Goal: Feedback & Contribution: Leave review/rating

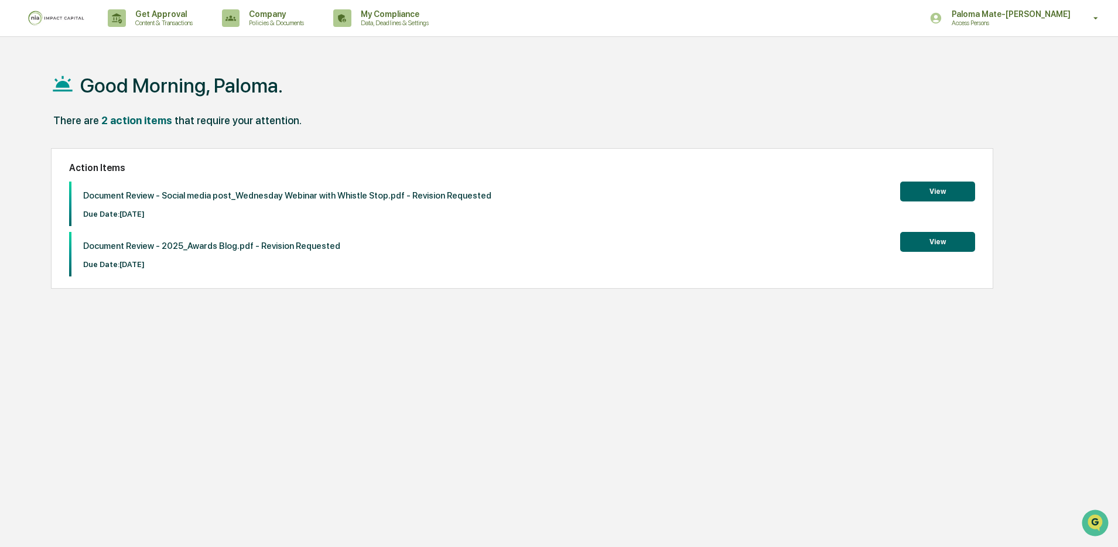
click at [930, 195] on button "View" at bounding box center [937, 192] width 75 height 20
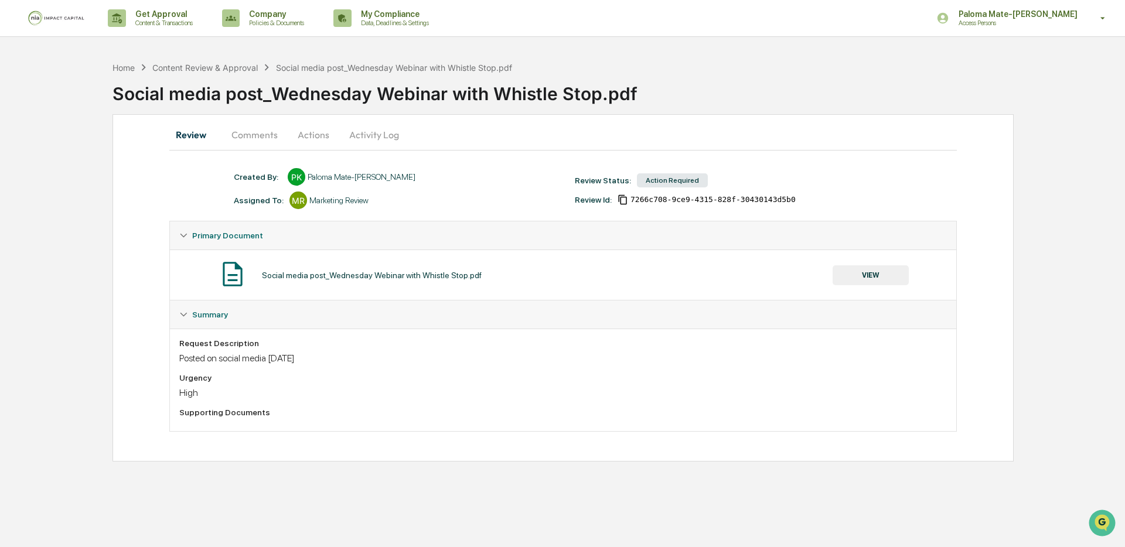
click at [267, 136] on button "Comments" at bounding box center [254, 135] width 65 height 28
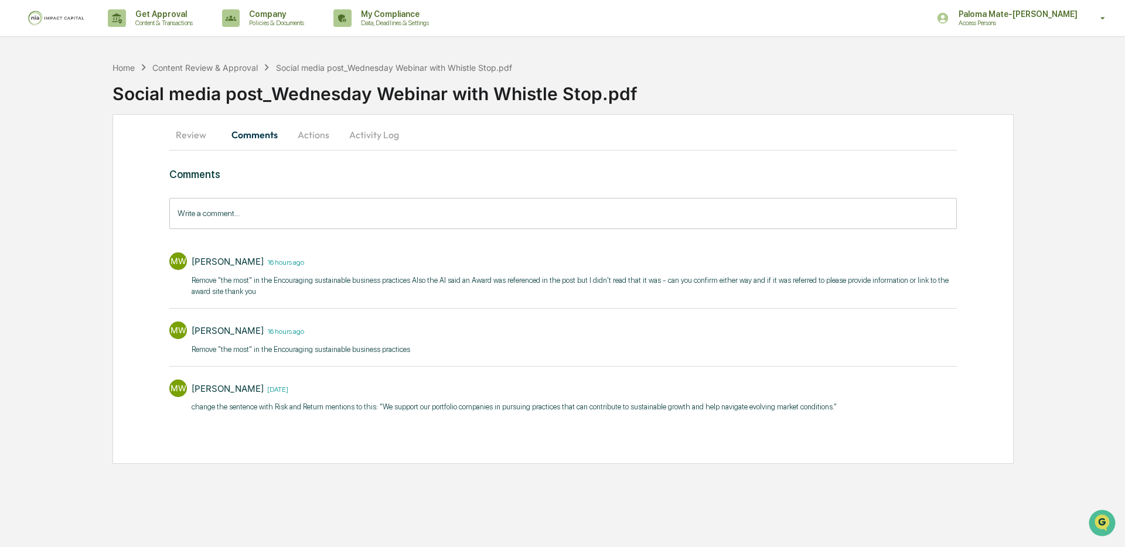
click at [189, 136] on button "Review" at bounding box center [195, 135] width 53 height 28
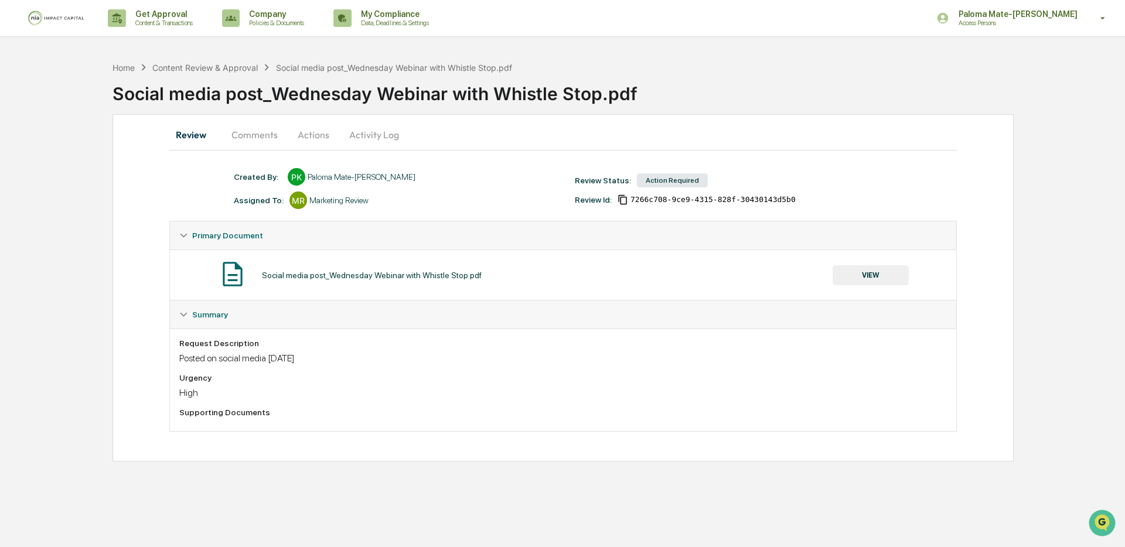
click at [860, 282] on button "VIEW" at bounding box center [870, 275] width 76 height 20
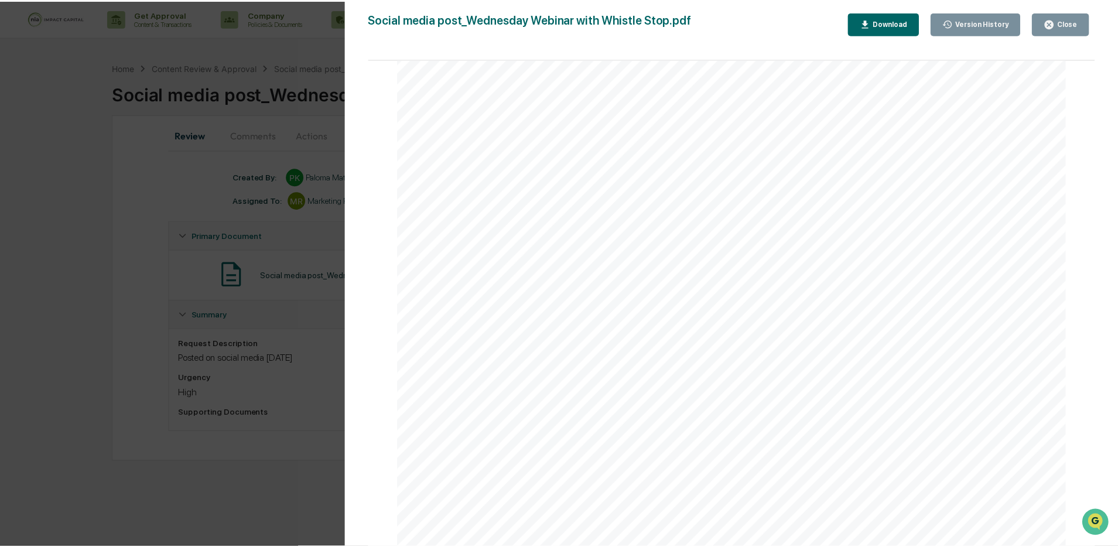
scroll to position [60, 0]
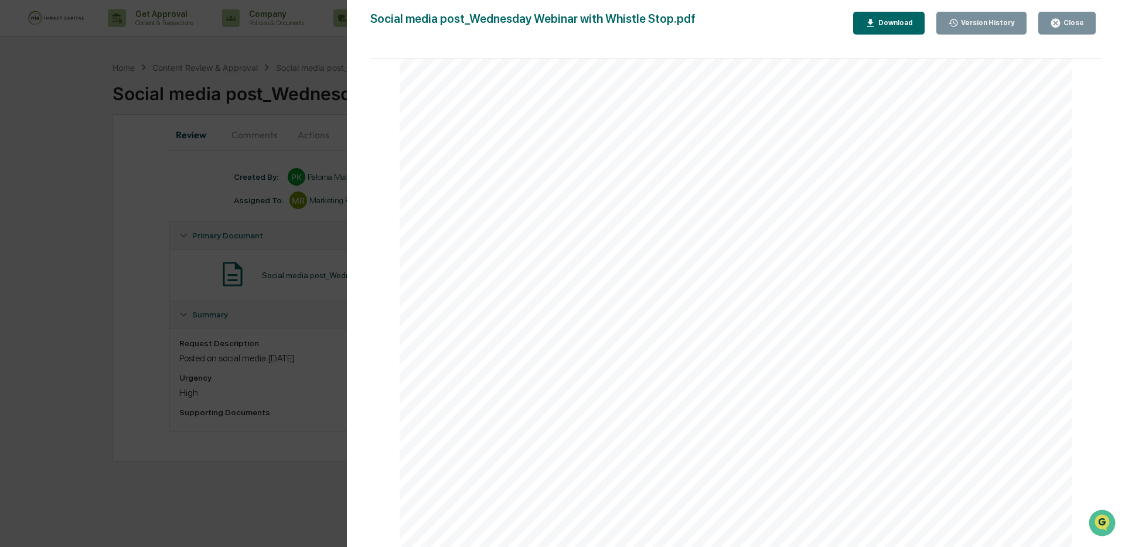
click at [179, 246] on div "Version History [DATE] 06:53 PM Paloma Mate-[PERSON_NAME] [DATE] 06:00 PM Palom…" at bounding box center [562, 273] width 1125 height 547
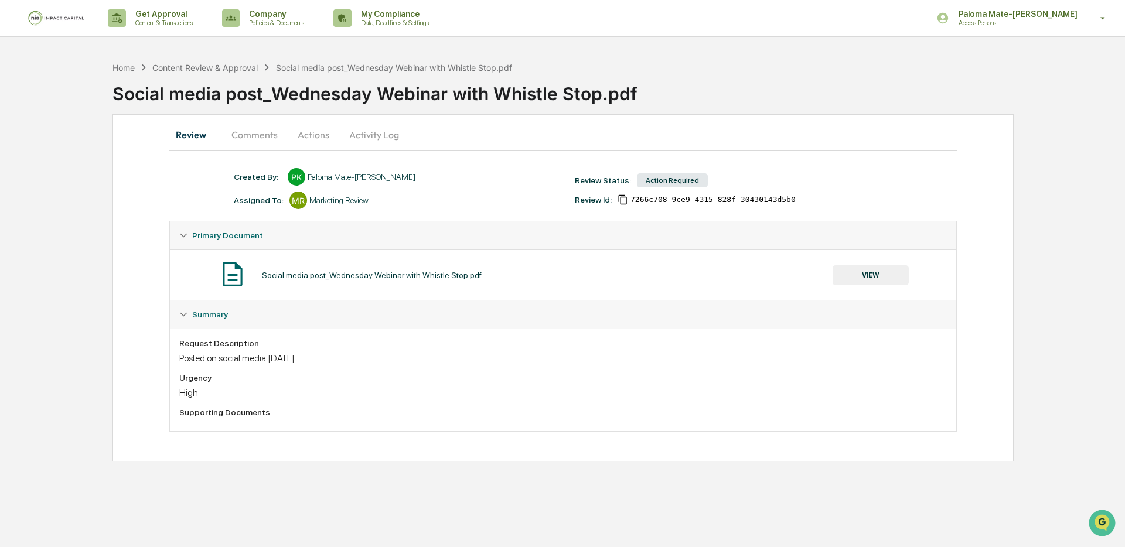
click at [271, 132] on button "Comments" at bounding box center [254, 135] width 65 height 28
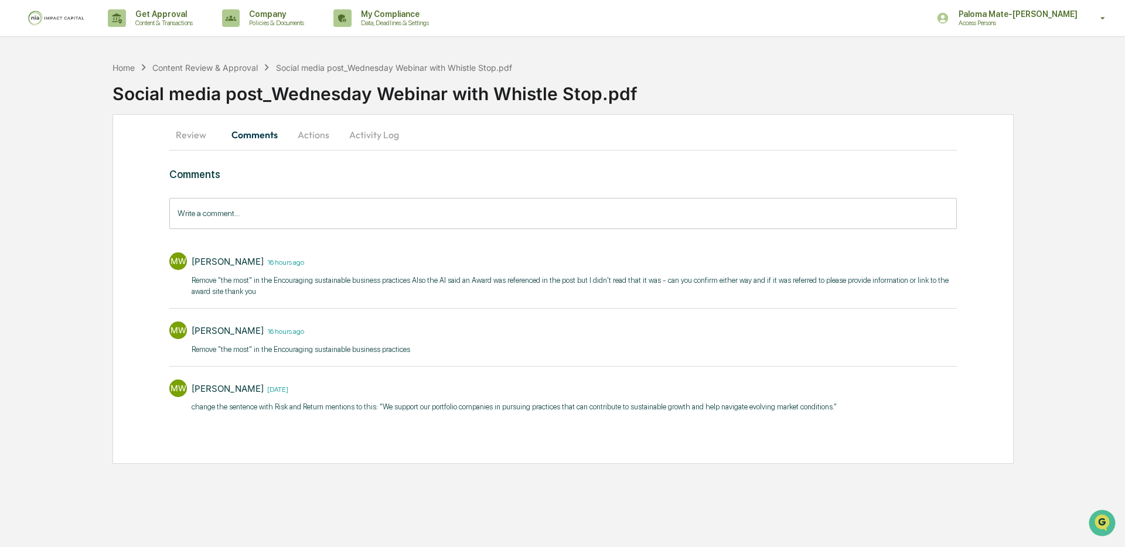
click at [191, 136] on button "Review" at bounding box center [195, 135] width 53 height 28
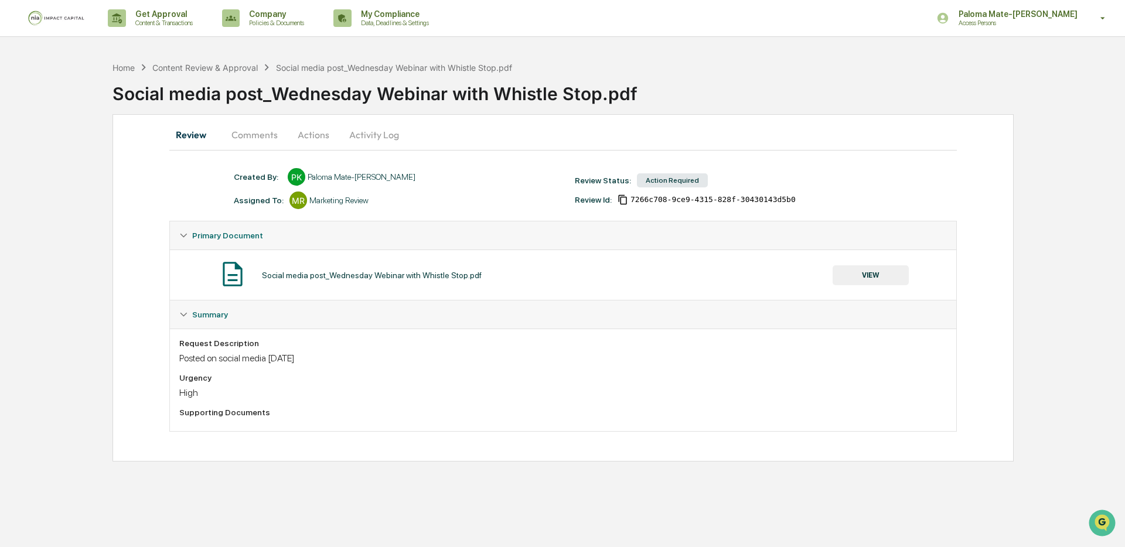
click at [354, 136] on button "Activity Log" at bounding box center [374, 135] width 69 height 28
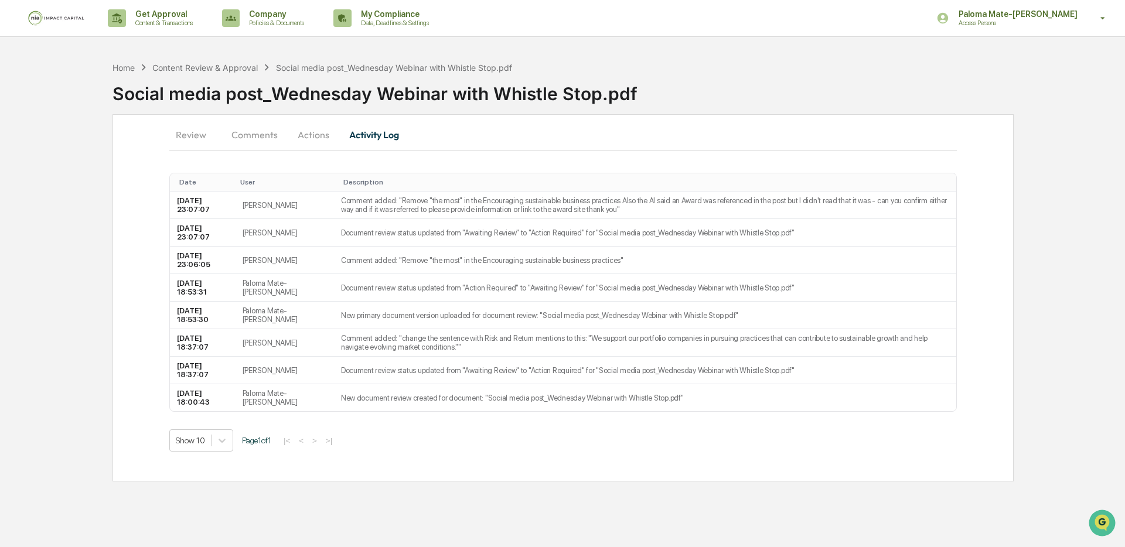
click at [312, 136] on button "Actions" at bounding box center [313, 135] width 53 height 28
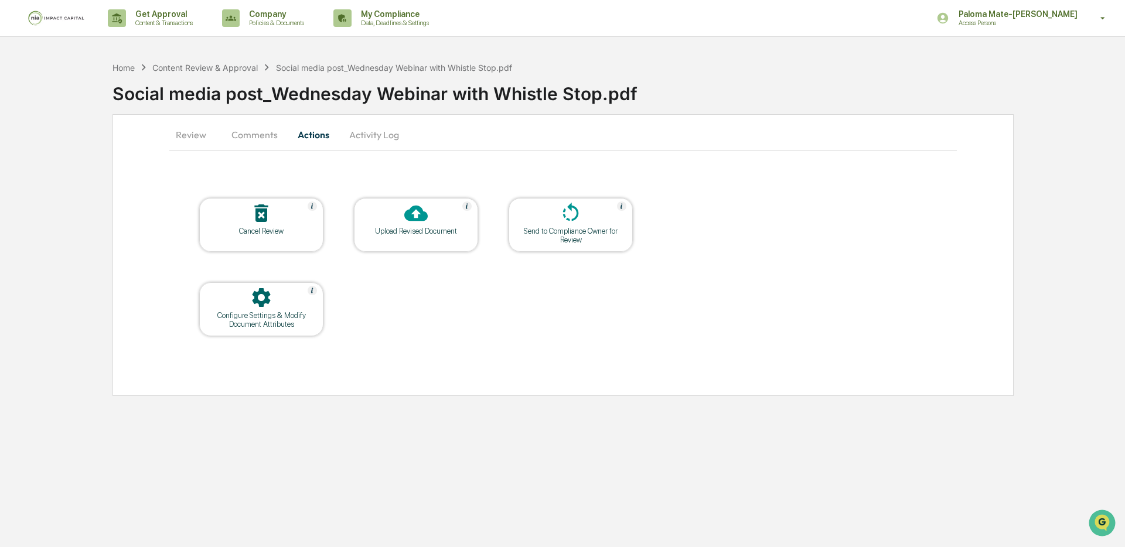
click at [412, 219] on icon at bounding box center [415, 214] width 23 height 16
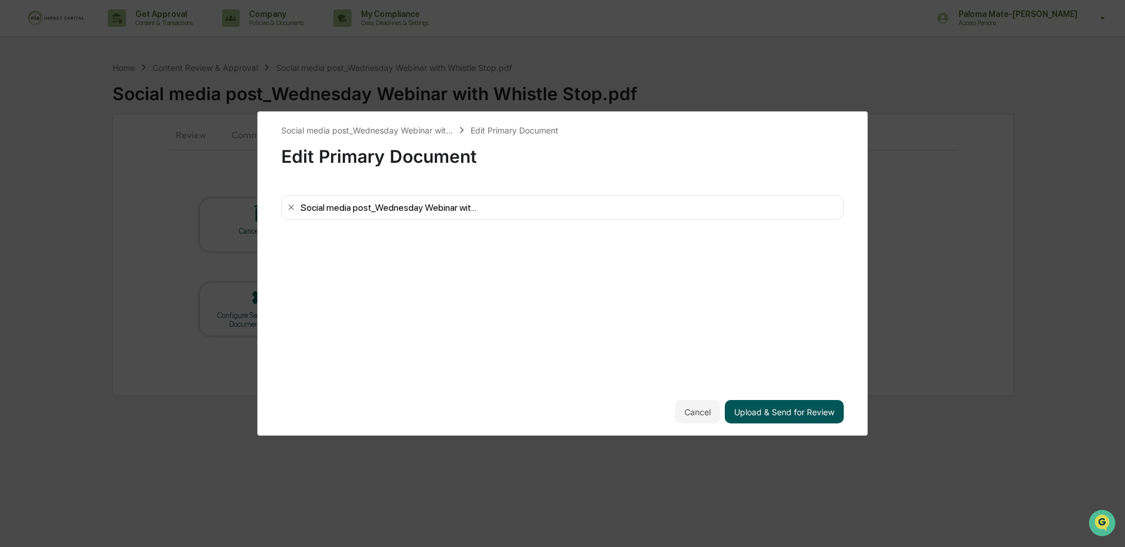
click at [773, 414] on button "Upload & Send for Review" at bounding box center [784, 411] width 119 height 23
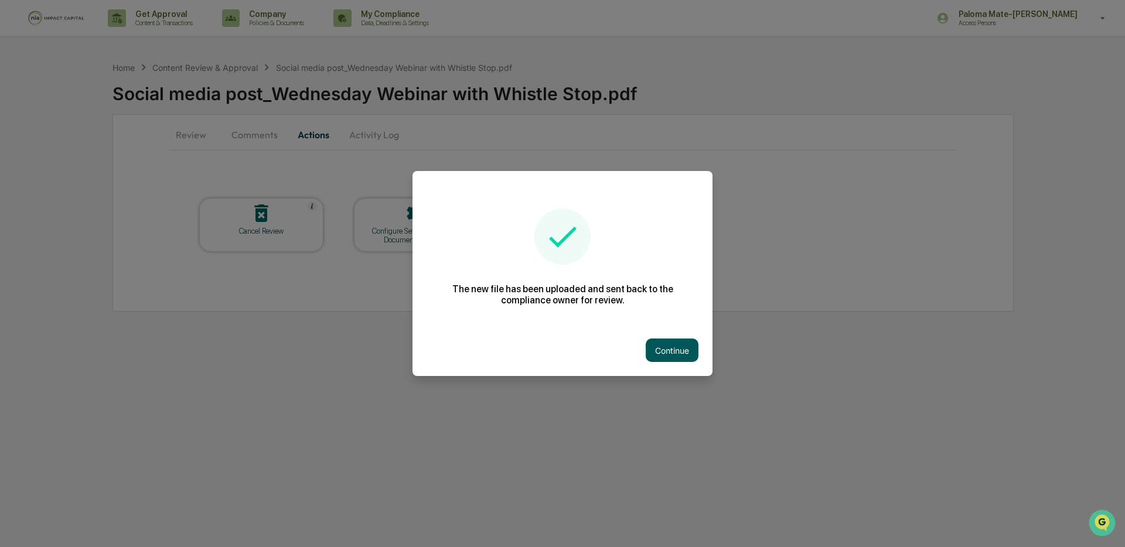
click at [664, 356] on button "Continue" at bounding box center [671, 350] width 53 height 23
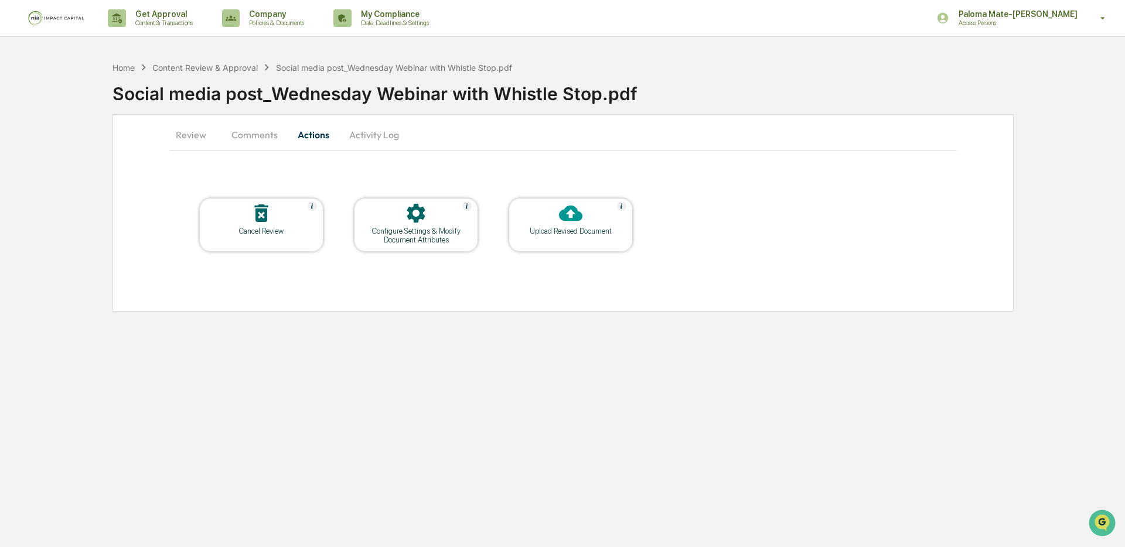
click at [248, 144] on button "Comments" at bounding box center [254, 135] width 65 height 28
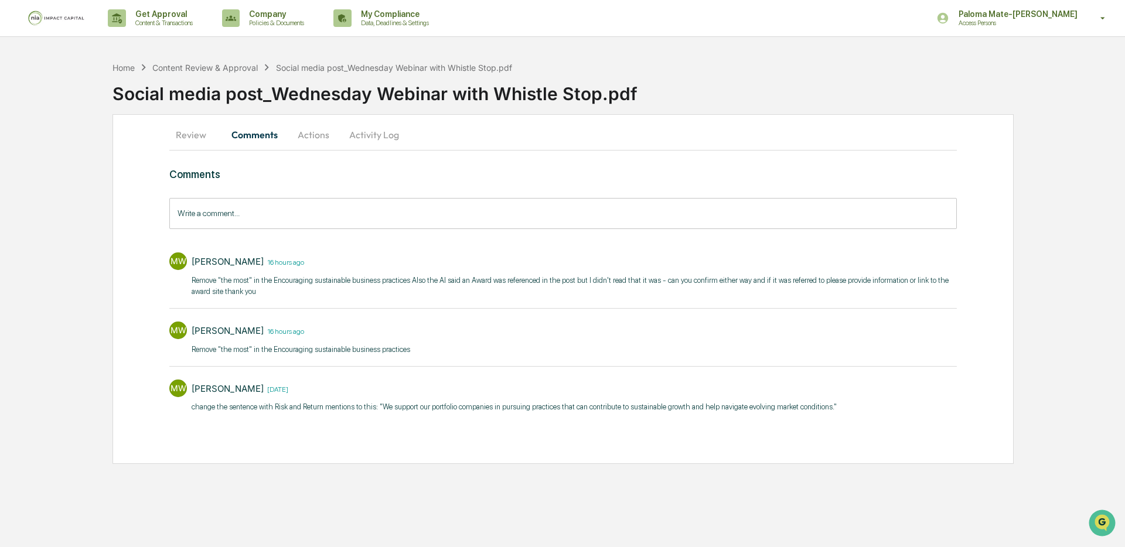
click at [303, 216] on input "Write a comment..." at bounding box center [562, 213] width 787 height 31
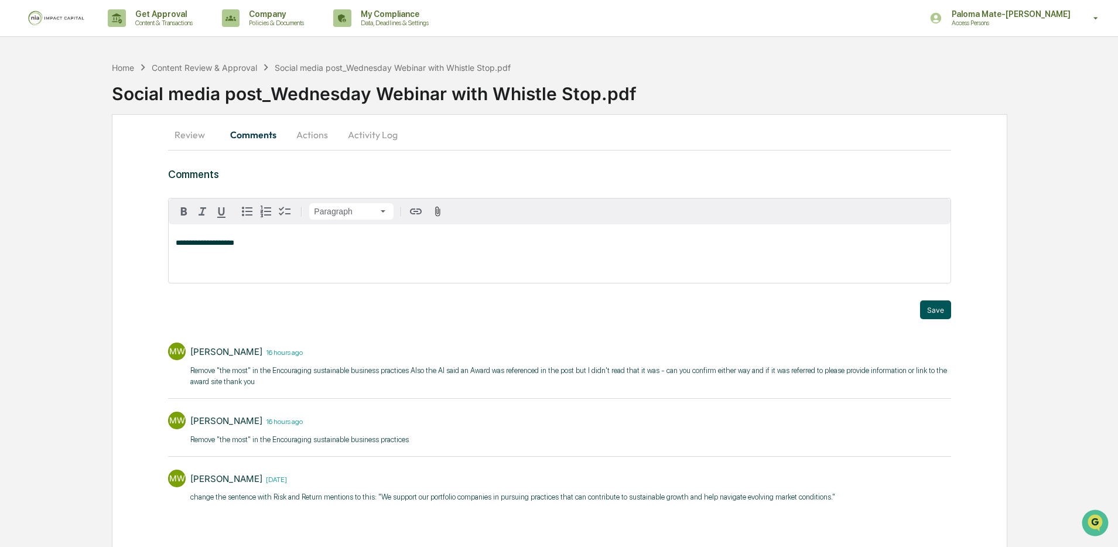
click at [921, 312] on button "Save" at bounding box center [935, 309] width 31 height 19
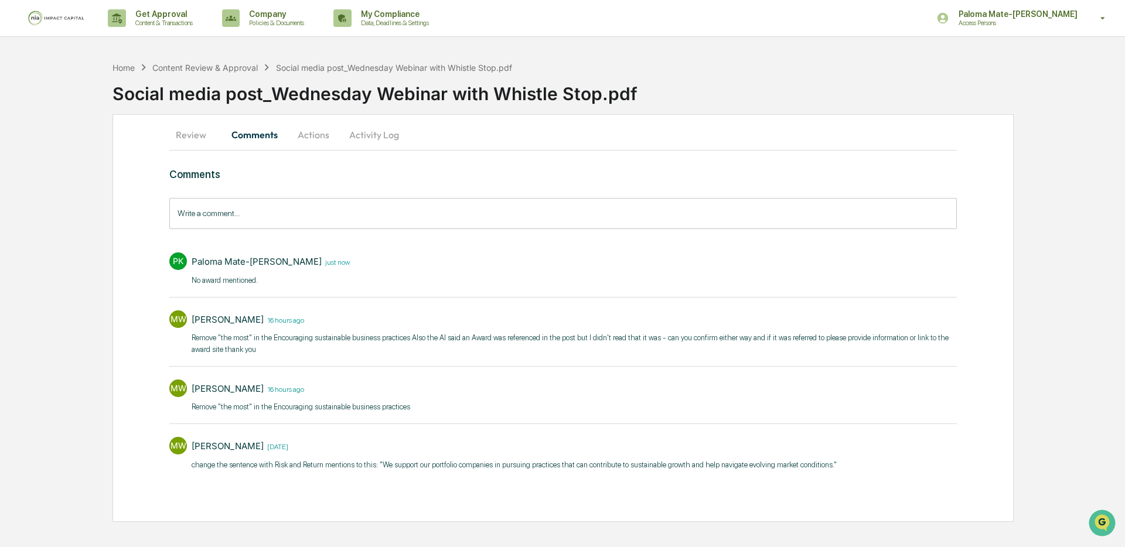
click at [178, 136] on button "Review" at bounding box center [195, 135] width 53 height 28
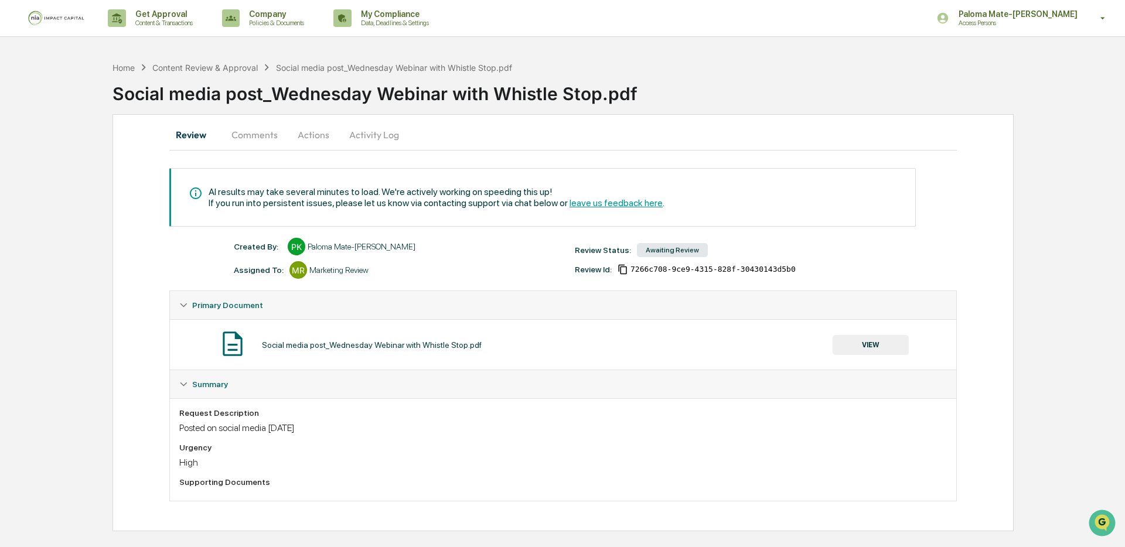
click at [214, 76] on div "Social media post_Wednesday Webinar with Whistle Stop.pdf" at bounding box center [618, 89] width 1012 height 30
click at [215, 69] on div "Content Review & Approval" at bounding box center [204, 68] width 105 height 10
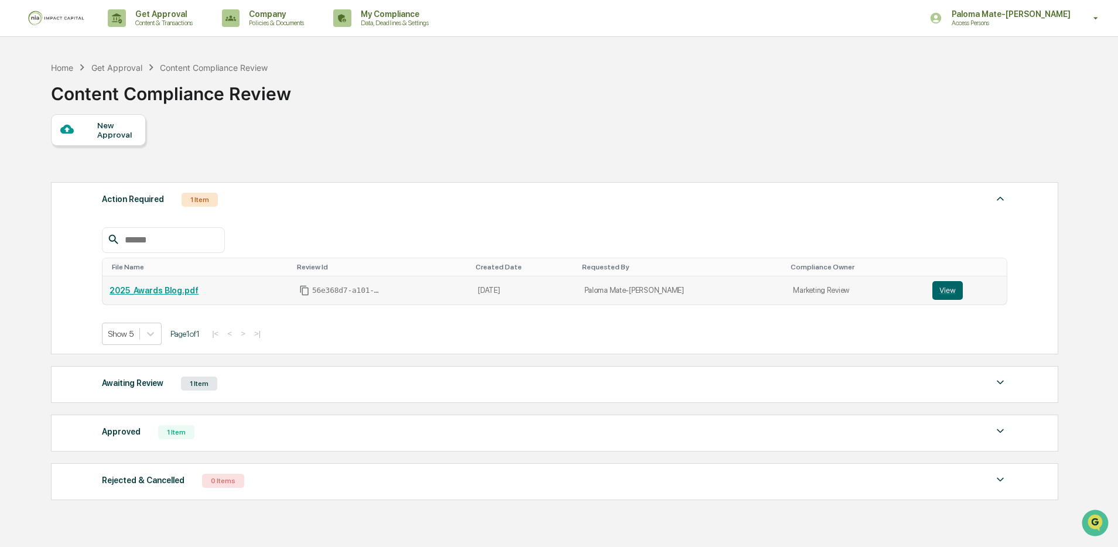
click at [173, 295] on link "2025_Awards Blog.pdf" at bounding box center [154, 290] width 89 height 9
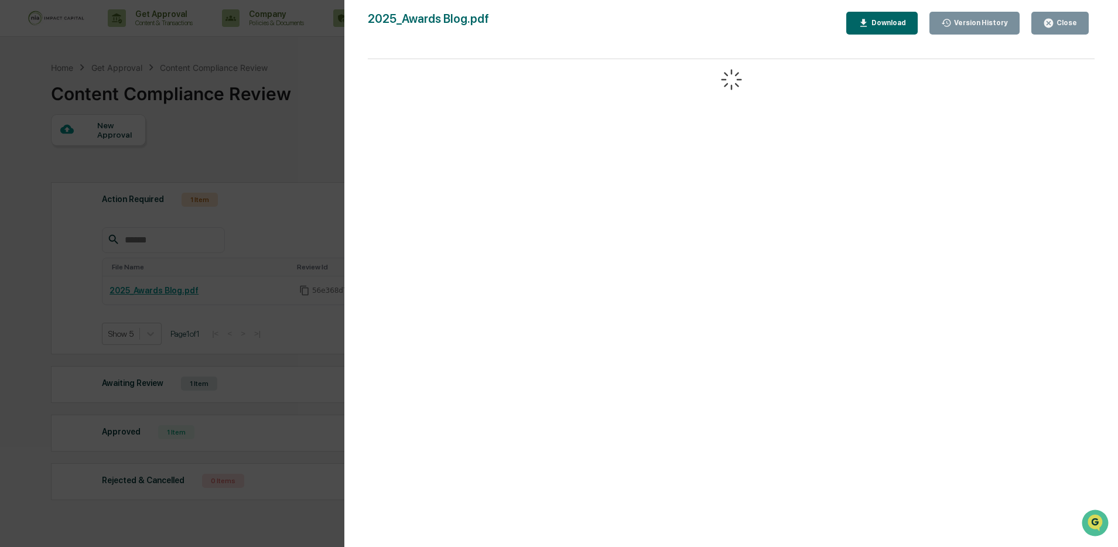
click at [1047, 28] on icon "button" at bounding box center [1048, 23] width 11 height 11
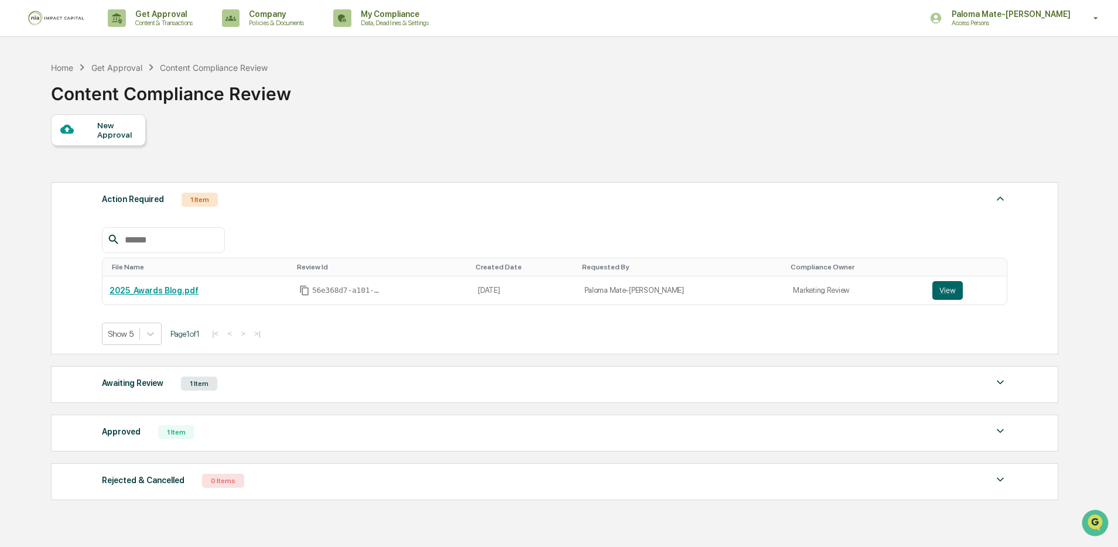
click at [152, 387] on div "Awaiting Review" at bounding box center [132, 382] width 61 height 15
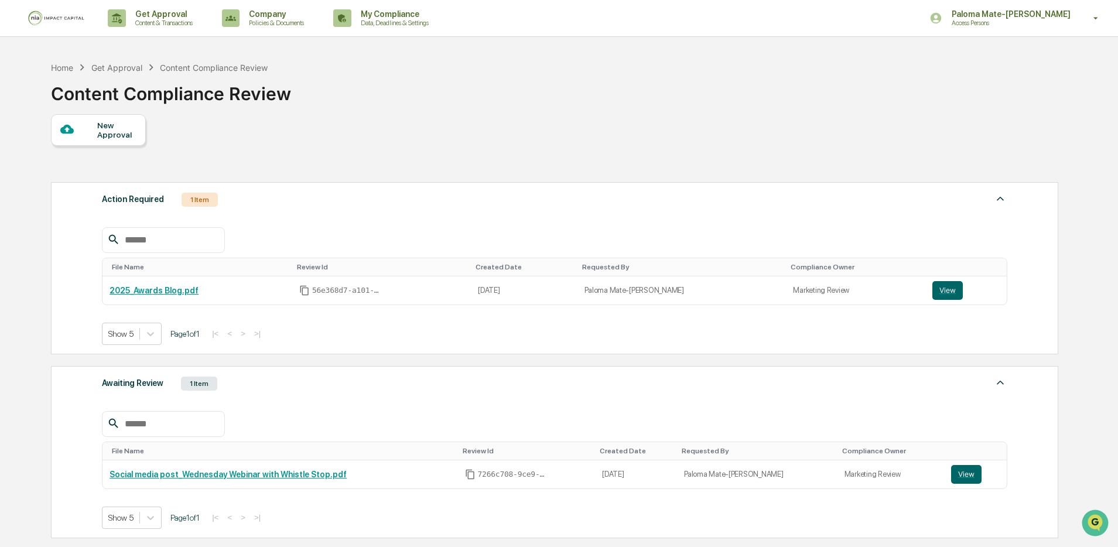
click at [152, 387] on div "Awaiting Review" at bounding box center [132, 382] width 61 height 15
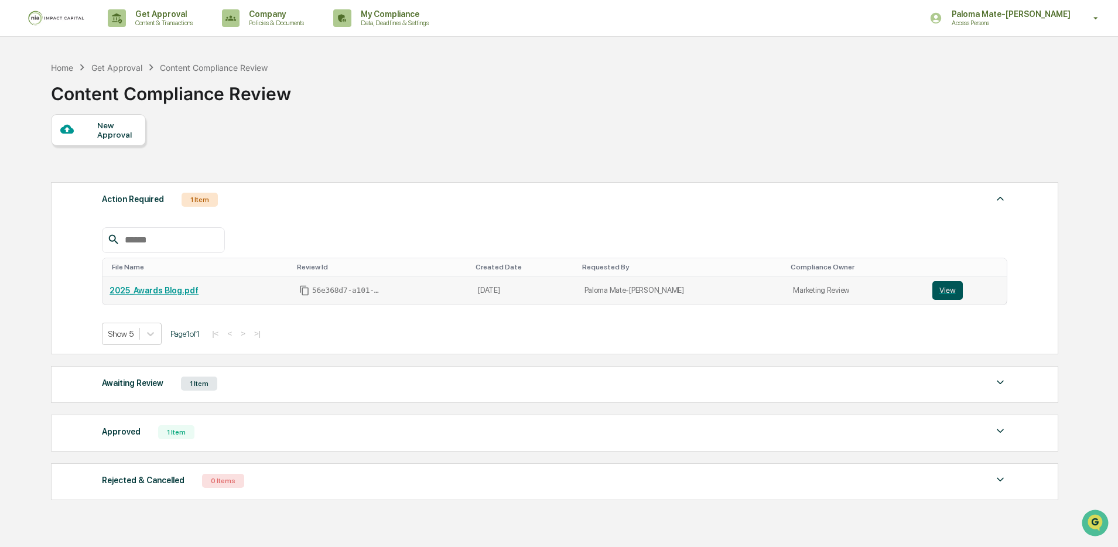
click at [945, 291] on button "View" at bounding box center [947, 290] width 30 height 19
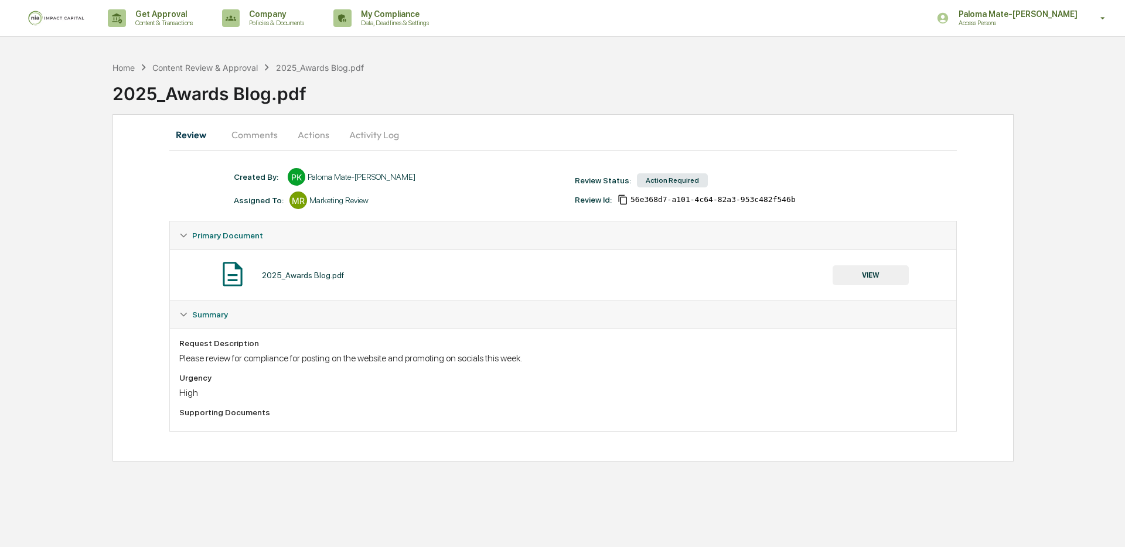
click at [251, 141] on button "Comments" at bounding box center [254, 135] width 65 height 28
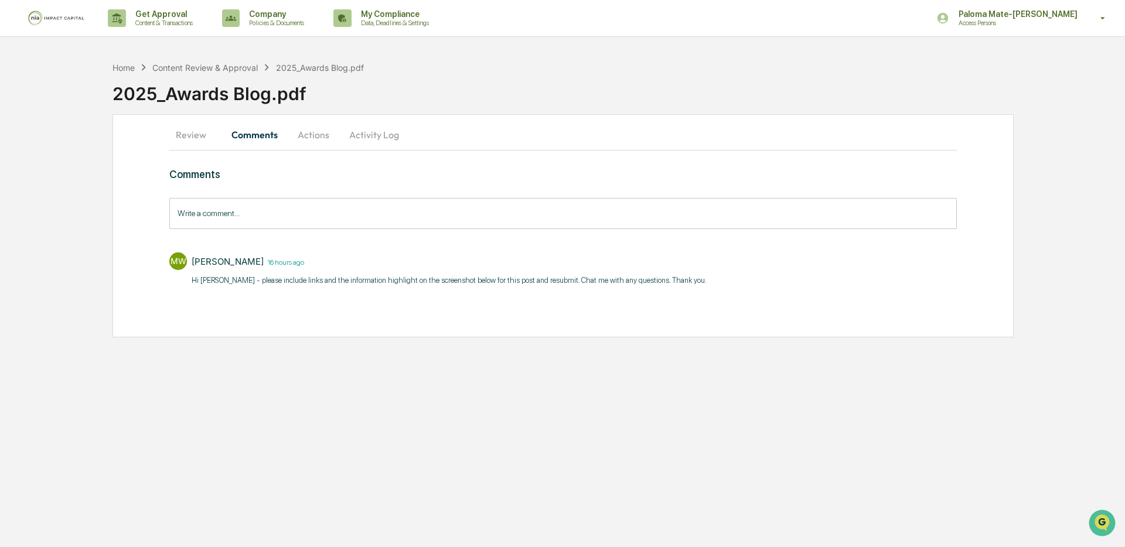
click at [185, 134] on button "Review" at bounding box center [195, 135] width 53 height 28
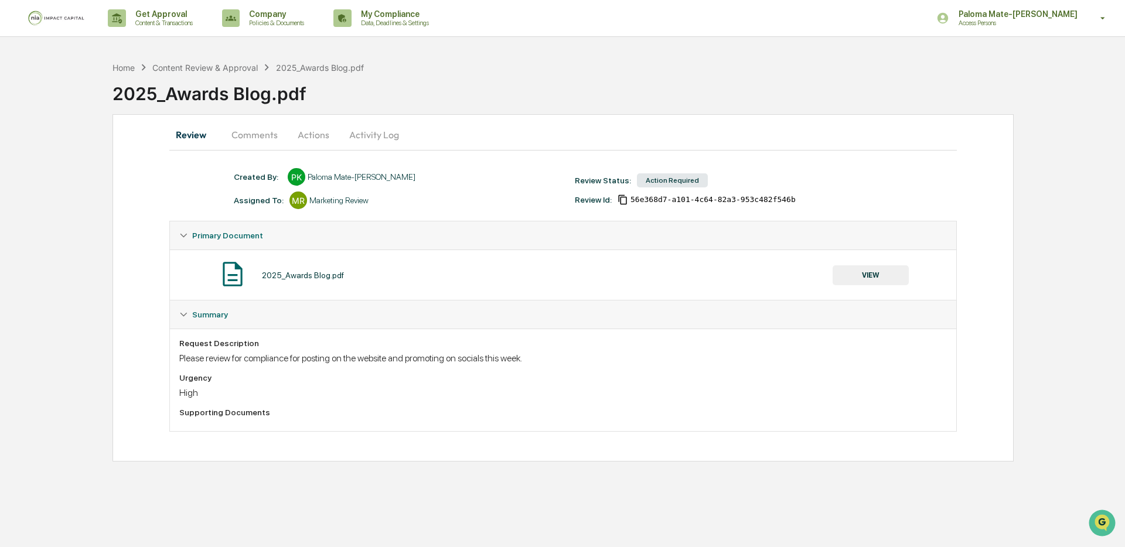
click at [872, 279] on button "VIEW" at bounding box center [870, 275] width 76 height 20
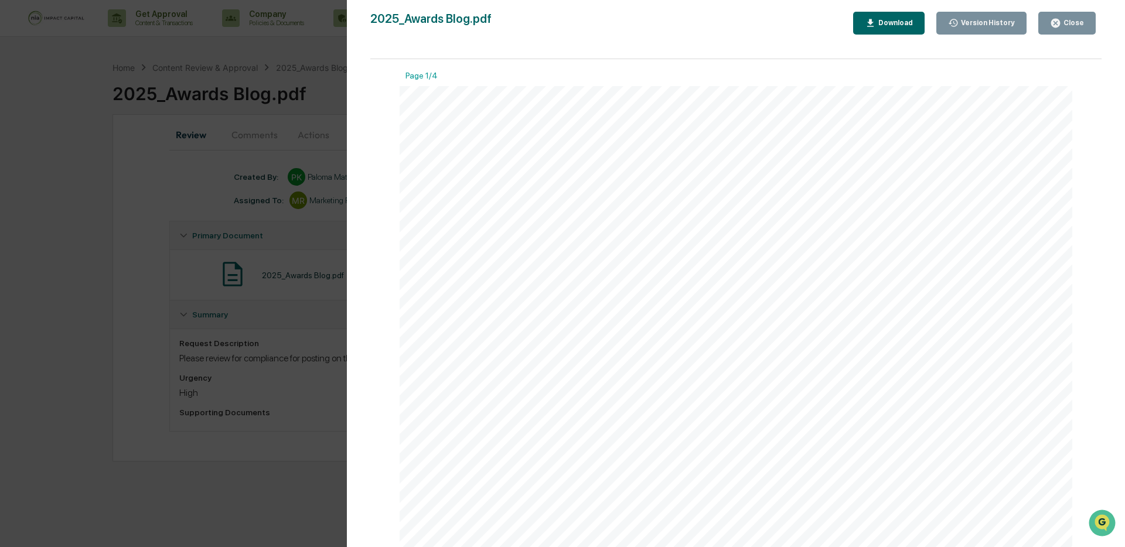
click at [1071, 26] on div "Close" at bounding box center [1072, 23] width 23 height 8
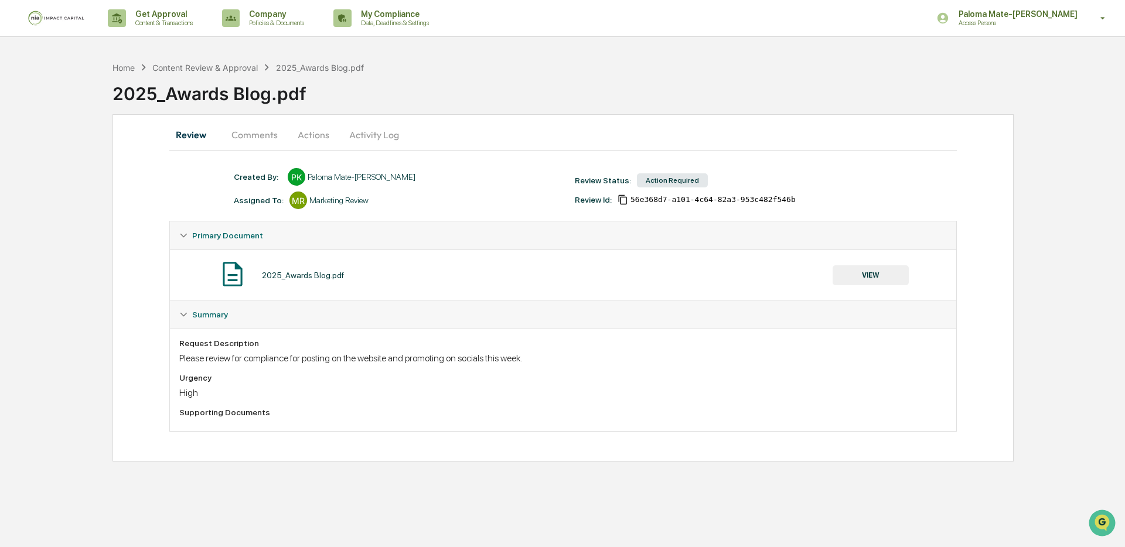
click at [266, 137] on button "Comments" at bounding box center [254, 135] width 65 height 28
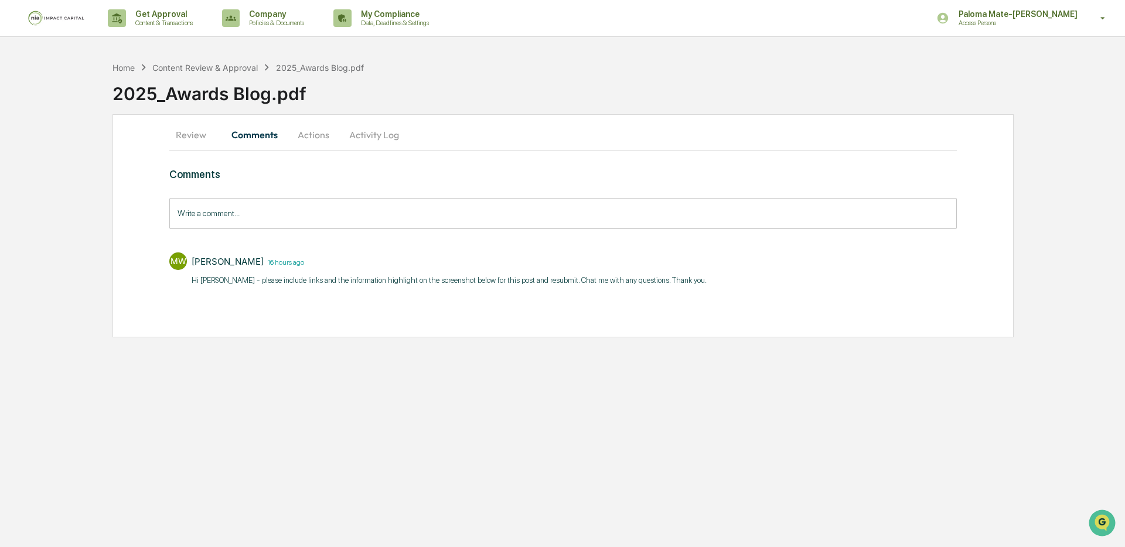
click at [520, 281] on p "Hi Paloma - please include links and the information highlight on the screensho…" at bounding box center [449, 281] width 515 height 12
click at [439, 279] on p "Hi Paloma - please include links and the information highlight on the screensho…" at bounding box center [449, 281] width 515 height 12
click at [436, 292] on div "Comments Write a comment... Write a comment... MW Mary Jo Willmore 16 hours ago…" at bounding box center [562, 249] width 787 height 163
click at [199, 134] on button "Review" at bounding box center [195, 135] width 53 height 28
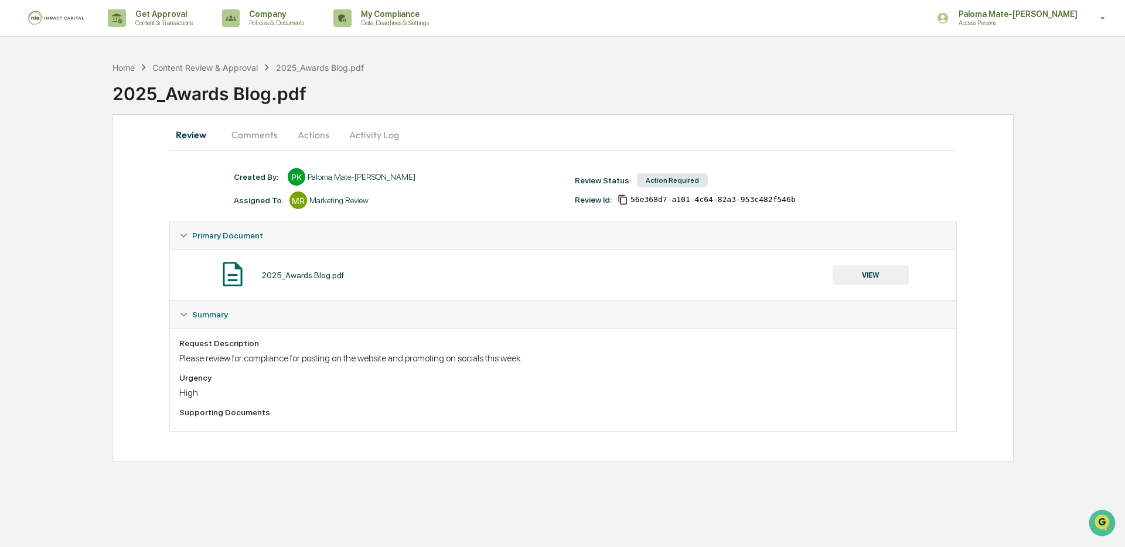
click at [197, 128] on button "Review" at bounding box center [195, 135] width 53 height 28
click at [384, 134] on button "Activity Log" at bounding box center [374, 135] width 69 height 28
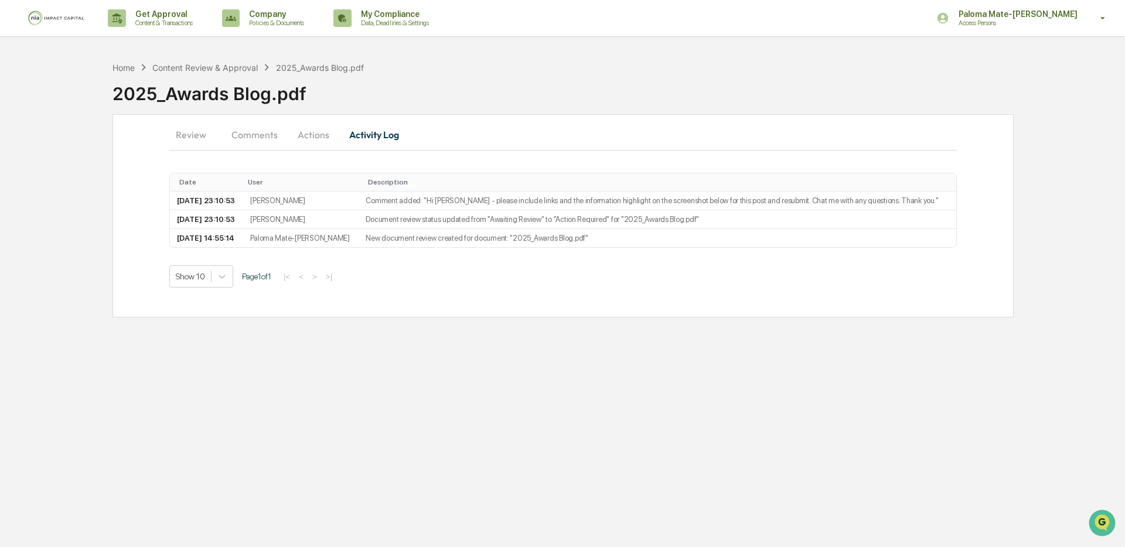
click at [272, 134] on button "Comments" at bounding box center [254, 135] width 65 height 28
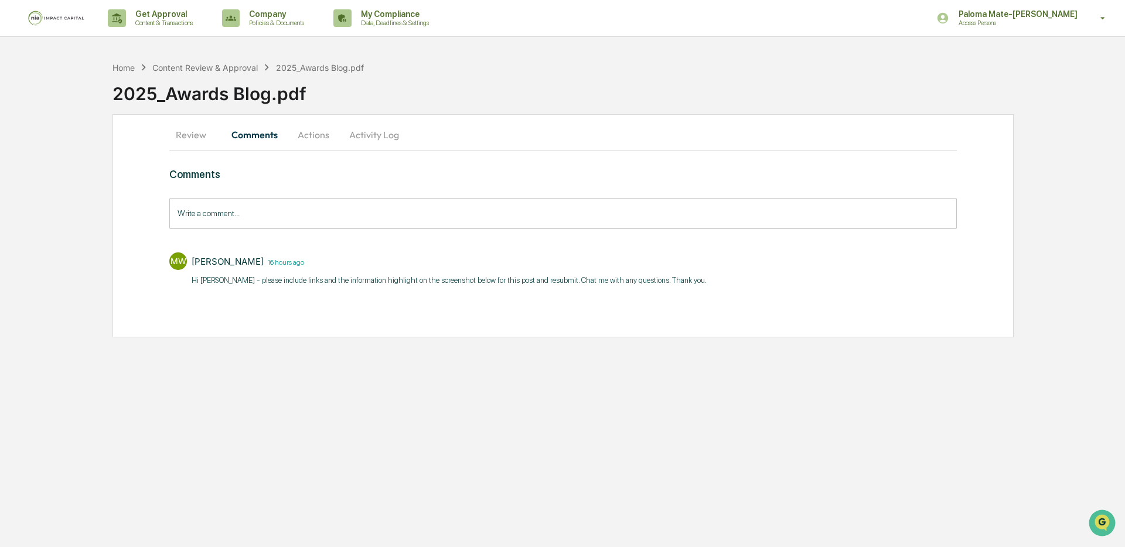
click at [184, 139] on button "Review" at bounding box center [195, 135] width 53 height 28
